Goal: Navigation & Orientation: Find specific page/section

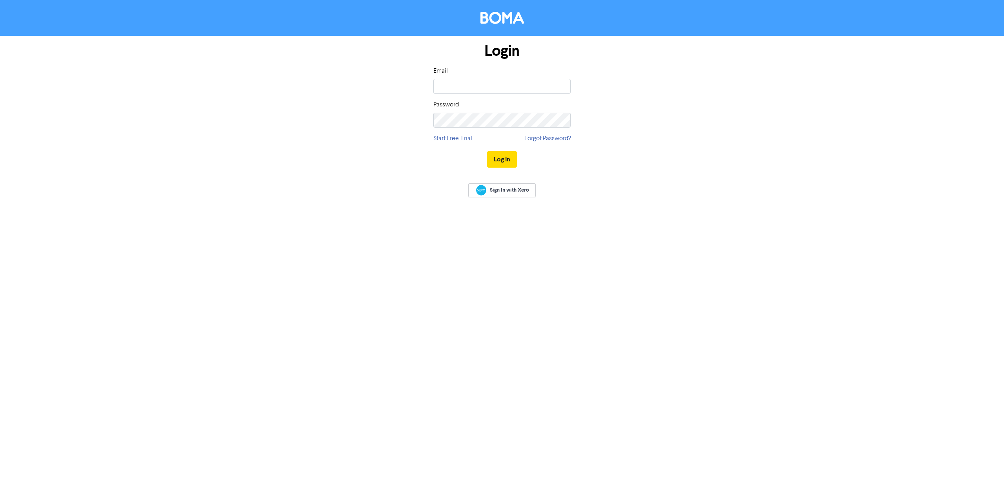
type input "[PERSON_NAME][EMAIL_ADDRESS][DOMAIN_NAME]"
click at [503, 156] on button "Log In" at bounding box center [502, 159] width 30 height 16
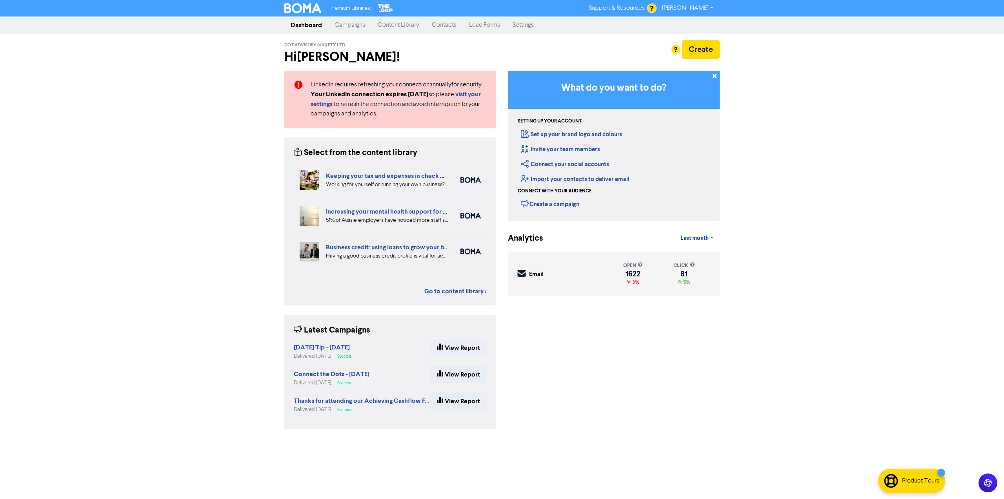
click at [352, 25] on link "Campaigns" at bounding box center [349, 25] width 43 height 16
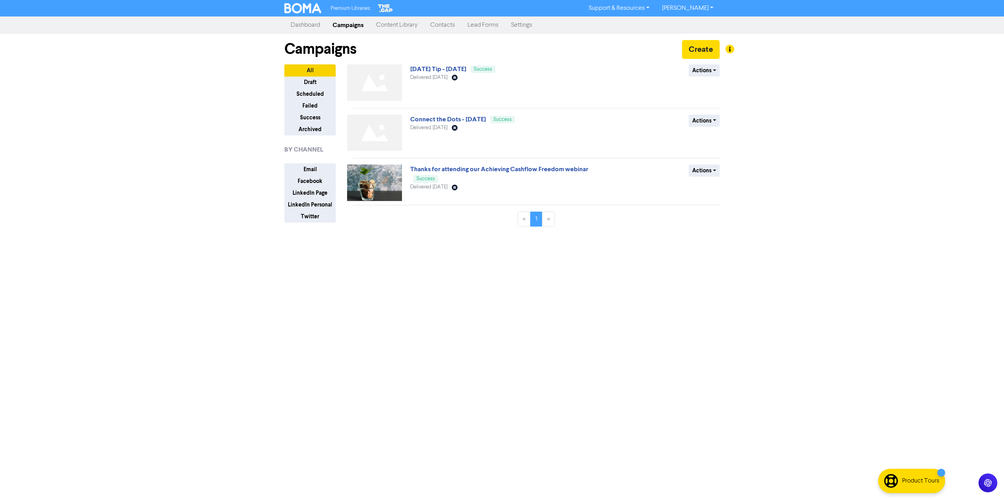
drag, startPoint x: 836, startPoint y: 146, endPoint x: 828, endPoint y: 149, distance: 8.4
click at [836, 146] on div "Premium Libraries: Support & Resources Video Tutorials FAQ & Guides Marketing E…" at bounding box center [502, 249] width 1004 height 499
